Goal: Navigation & Orientation: Find specific page/section

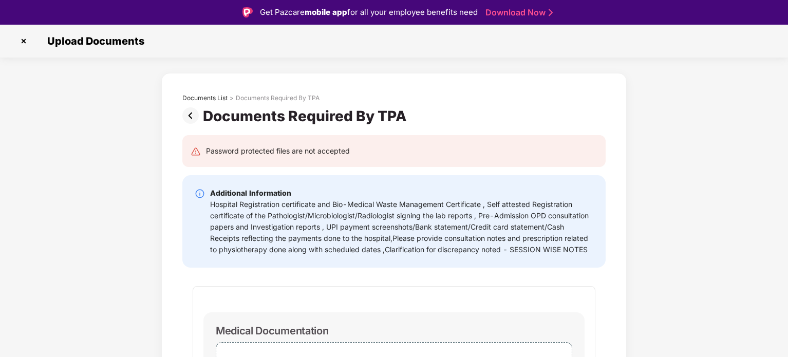
select select "**********"
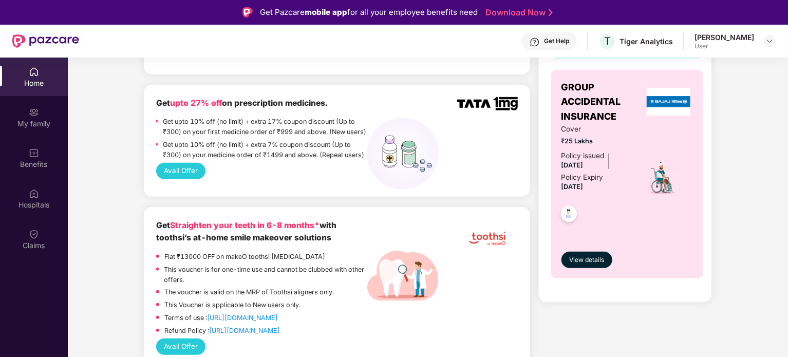
scroll to position [369, 0]
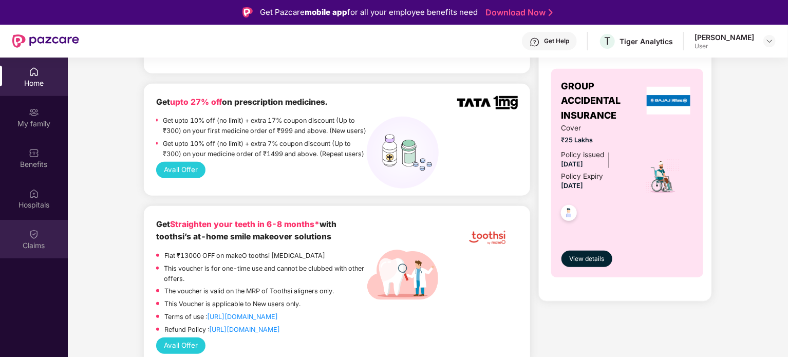
click at [33, 239] on img at bounding box center [34, 234] width 10 height 10
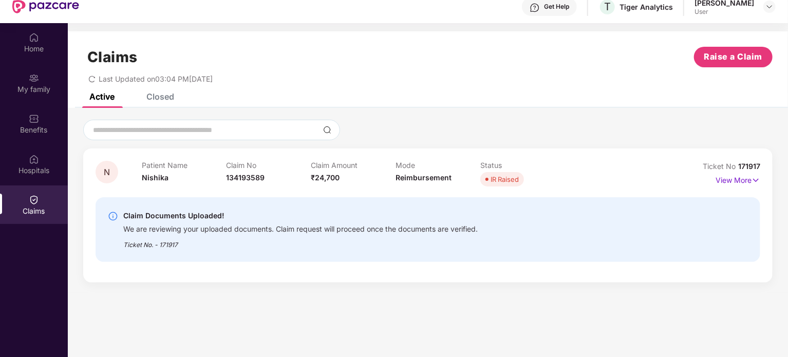
scroll to position [35, 0]
click at [739, 180] on p "View More" at bounding box center [737, 179] width 45 height 14
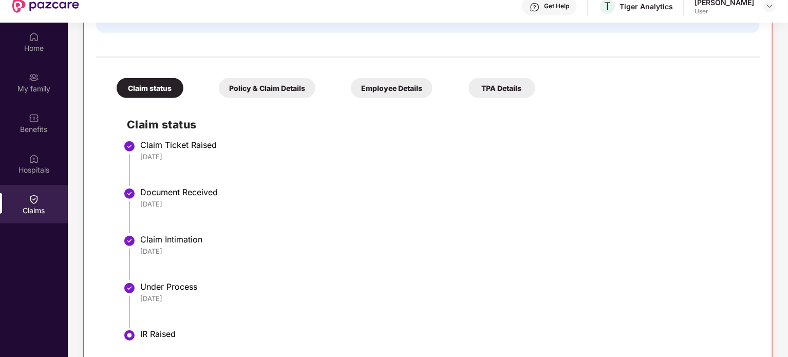
scroll to position [0, 0]
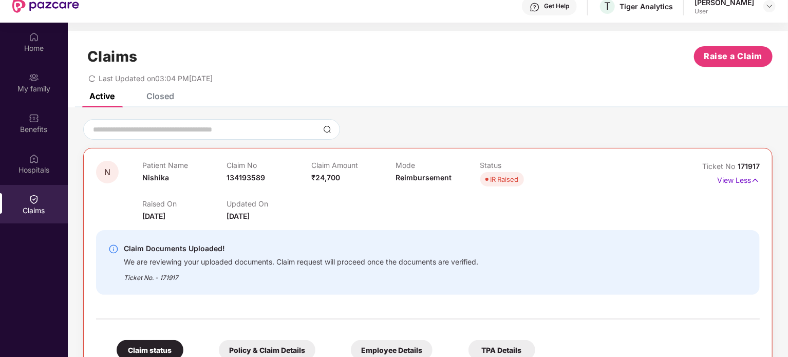
click at [166, 98] on div "Closed" at bounding box center [160, 96] width 28 height 10
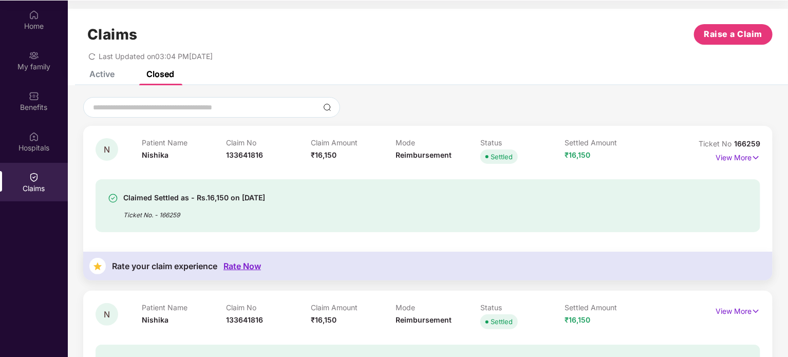
click at [105, 79] on div "Active" at bounding box center [101, 74] width 25 height 10
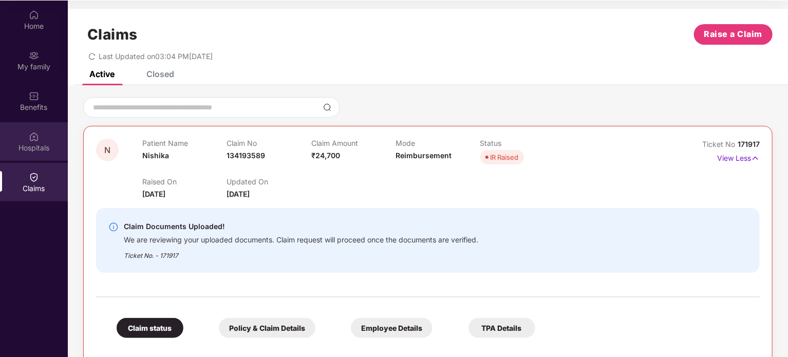
click at [29, 141] on img at bounding box center [34, 136] width 10 height 10
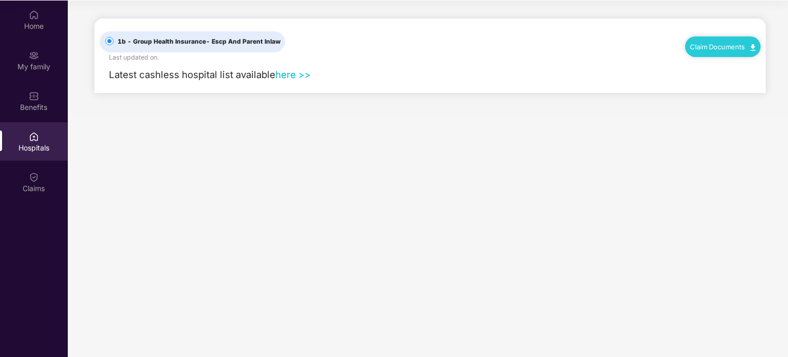
click at [292, 77] on link "here >>" at bounding box center [292, 74] width 35 height 11
